Goal: Task Accomplishment & Management: Complete application form

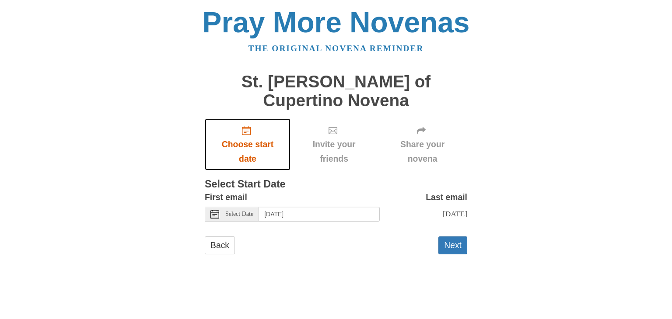
click at [246, 126] on icon "Choose start date" at bounding box center [246, 130] width 9 height 9
click at [248, 211] on span "Select Date" at bounding box center [239, 214] width 28 height 6
click at [443, 209] on span "[DATE]" at bounding box center [455, 213] width 24 height 9
click at [457, 237] on button "Next" at bounding box center [452, 246] width 29 height 18
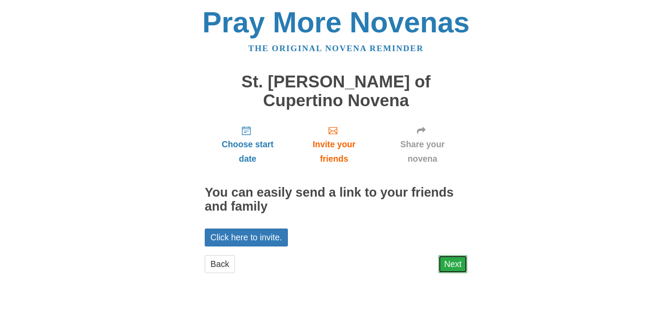
click at [447, 255] on link "Next" at bounding box center [452, 264] width 29 height 18
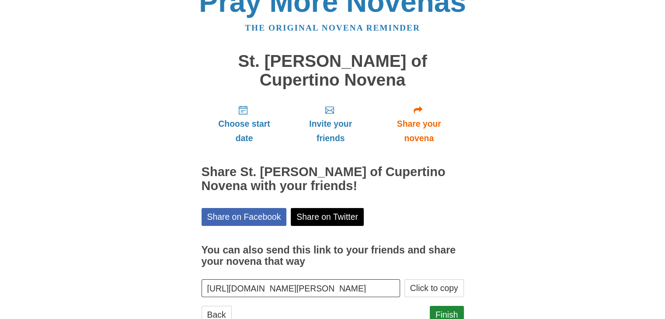
scroll to position [31, 0]
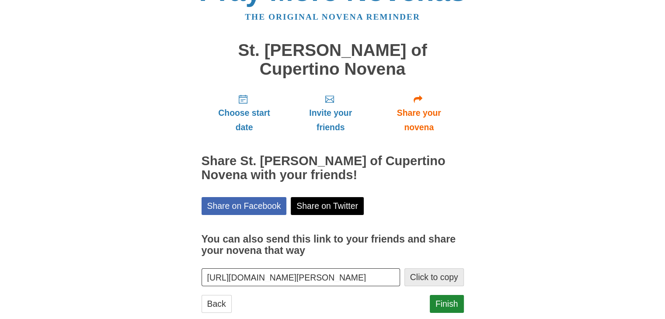
click at [440, 269] on button "Click to copy" at bounding box center [434, 278] width 59 height 18
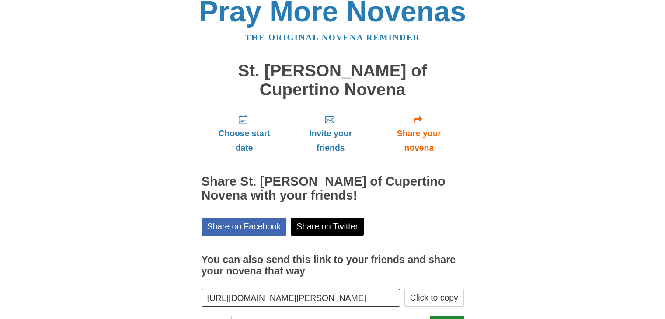
scroll to position [0, 0]
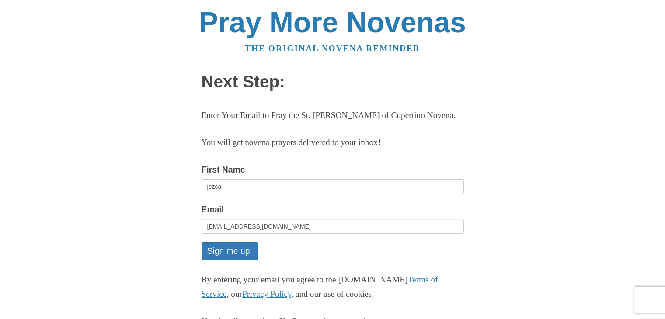
scroll to position [44, 0]
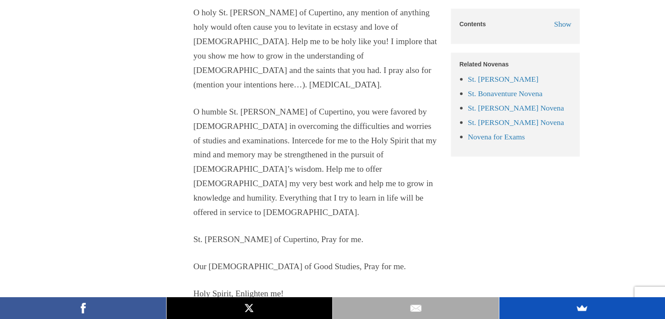
scroll to position [4898, 0]
